Goal: Information Seeking & Learning: Learn about a topic

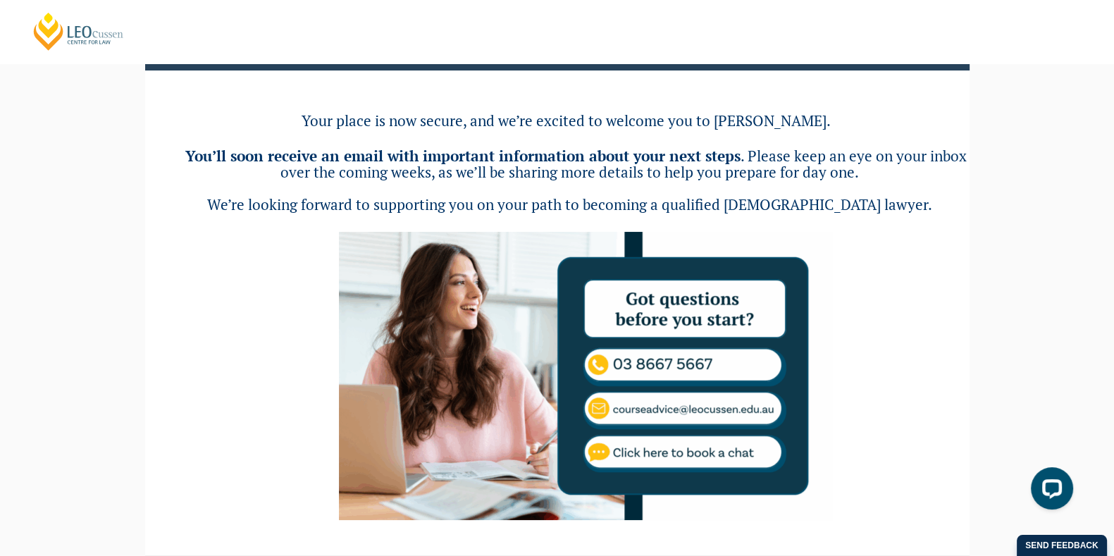
scroll to position [7, 0]
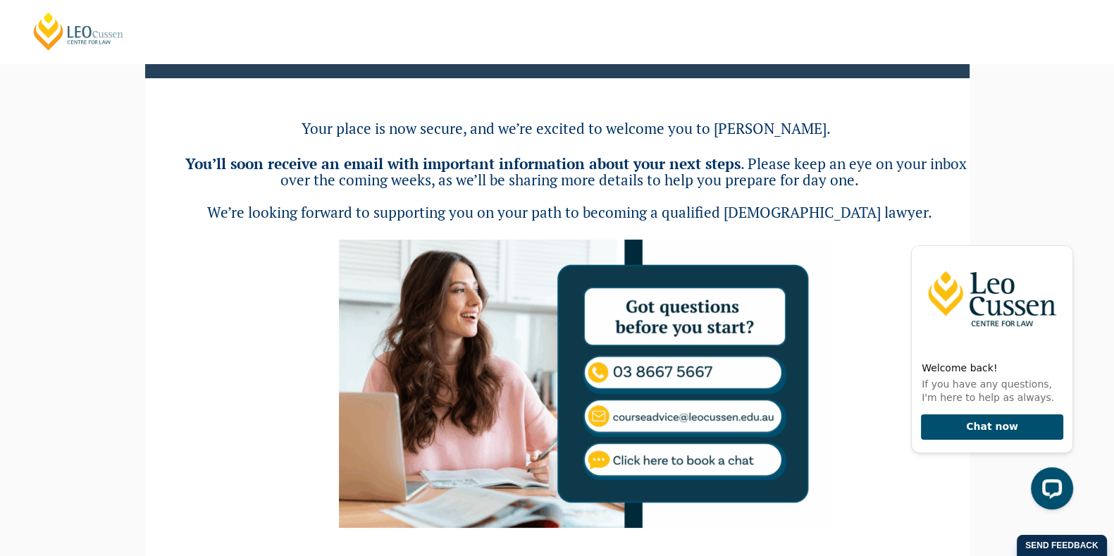
scroll to position [128, 0]
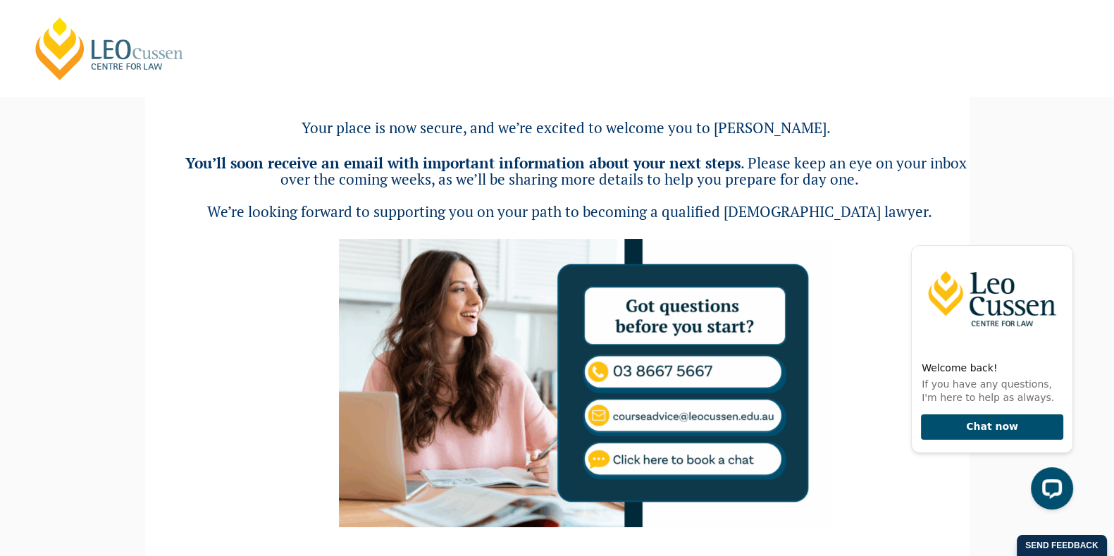
click at [614, 395] on img at bounding box center [585, 383] width 493 height 288
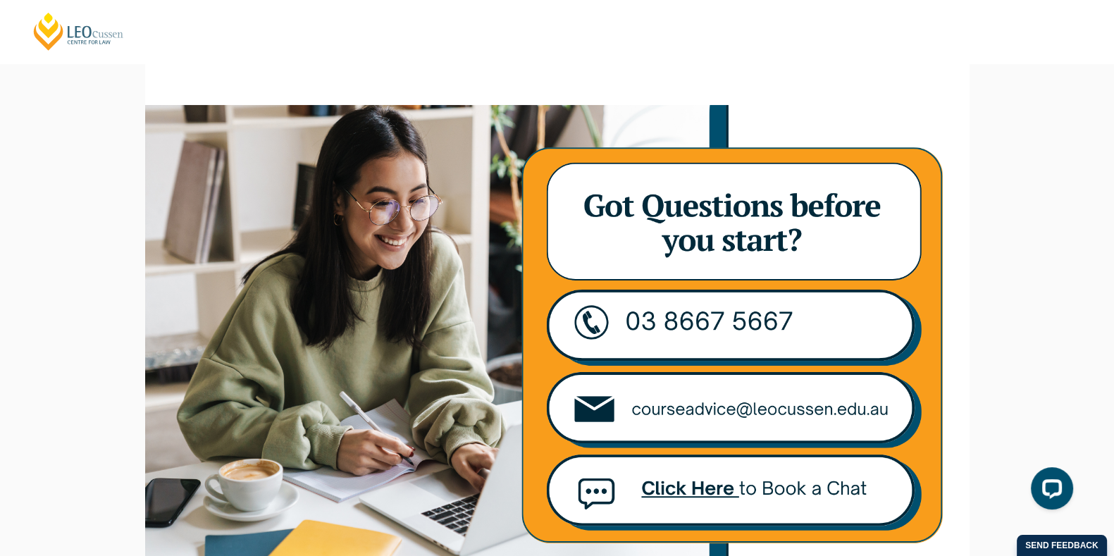
scroll to position [301, 0]
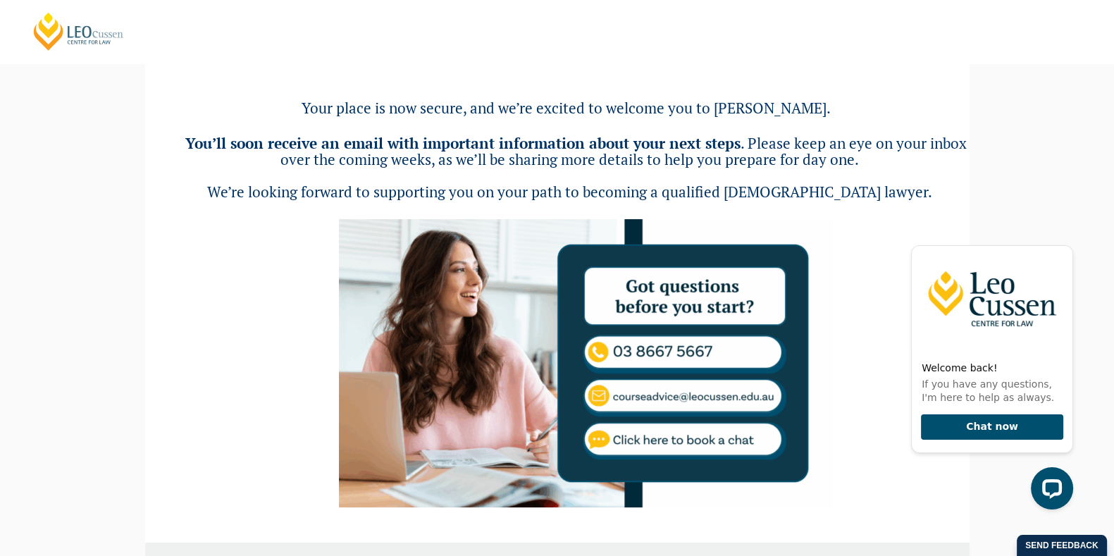
scroll to position [152, 0]
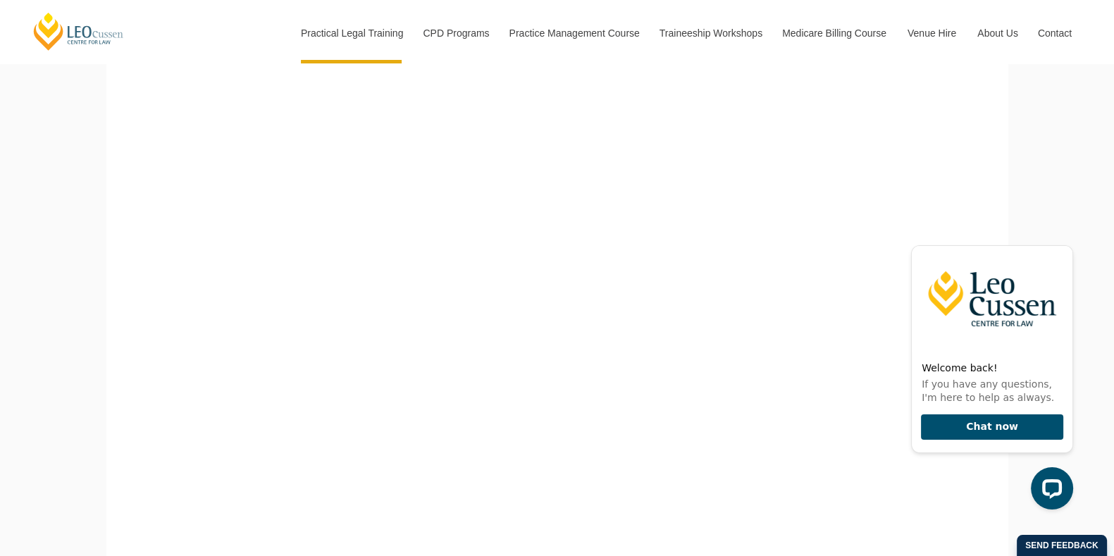
scroll to position [428, 0]
